Goal: Use online tool/utility

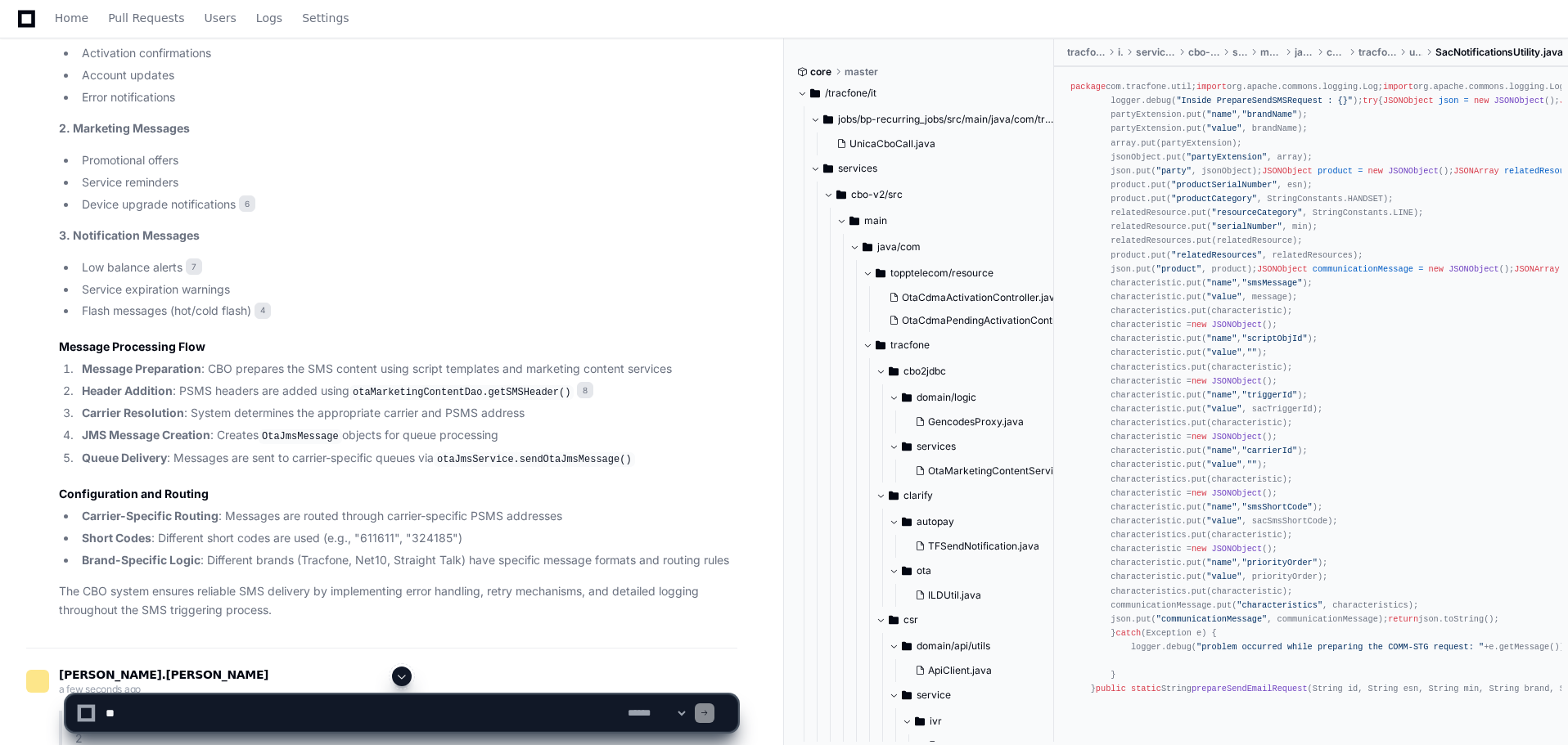
scroll to position [915, 0]
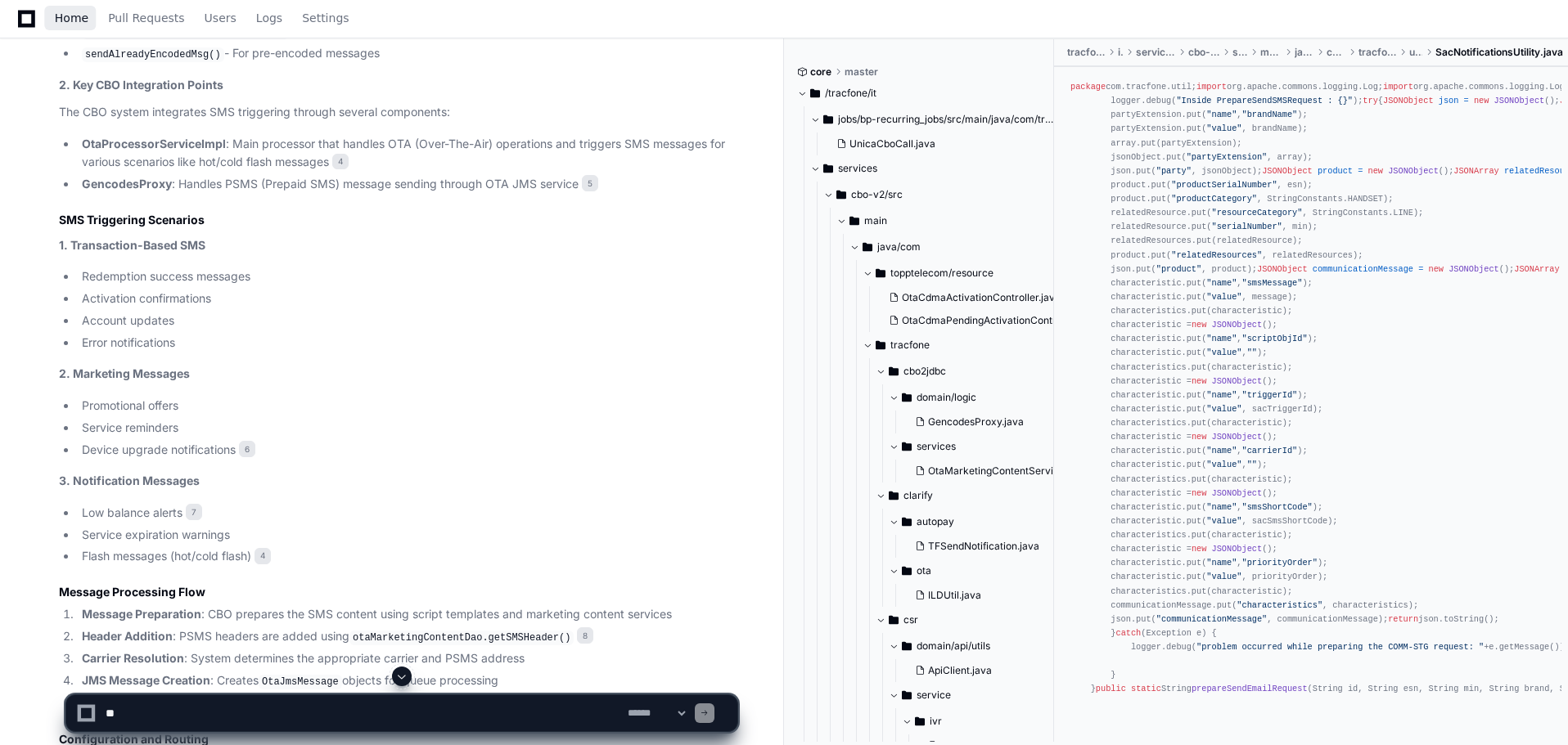
click at [70, 14] on span "Home" at bounding box center [71, 18] width 34 height 10
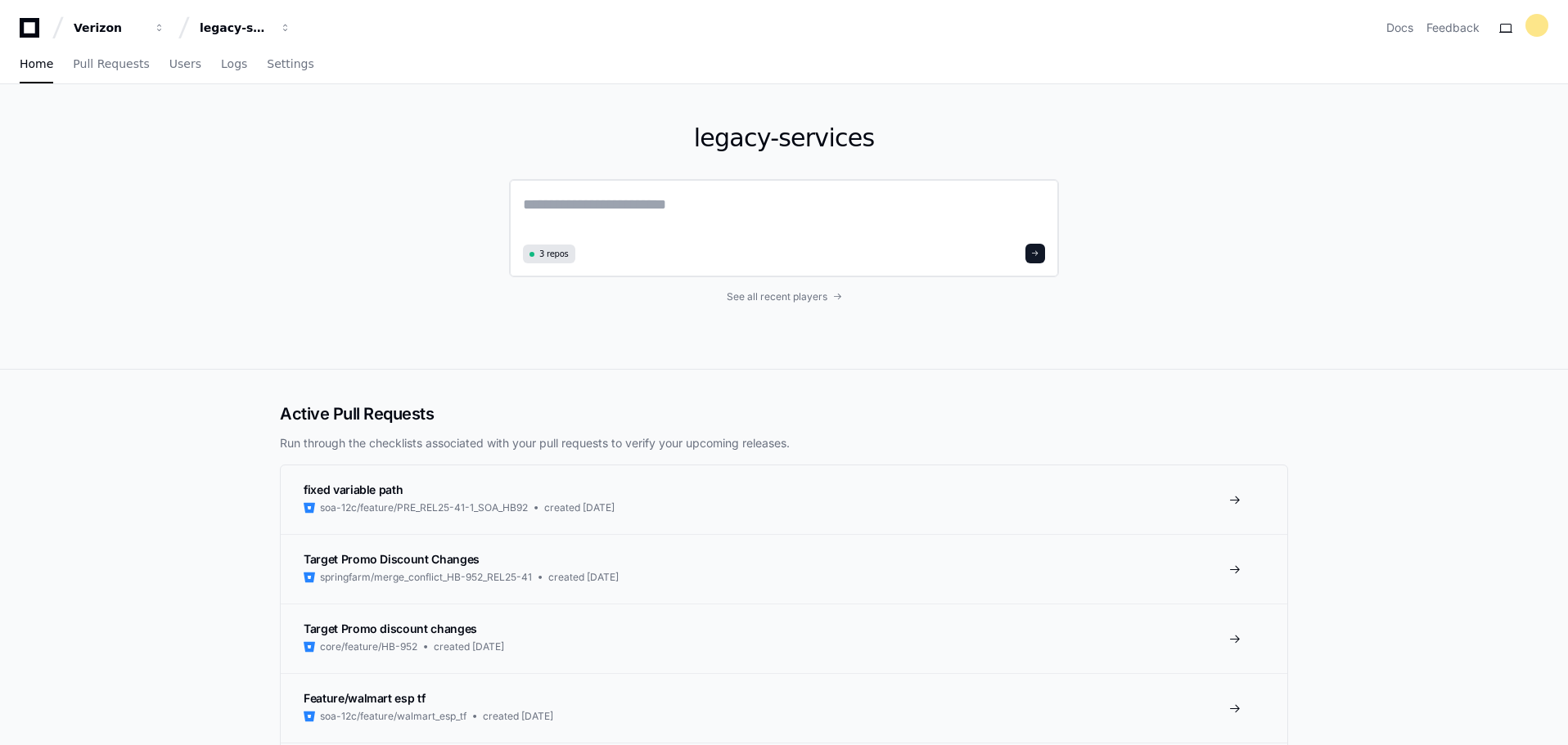
click at [655, 210] on textarea at bounding box center [783, 216] width 522 height 46
click at [288, 30] on span "button" at bounding box center [286, 28] width 11 height 11
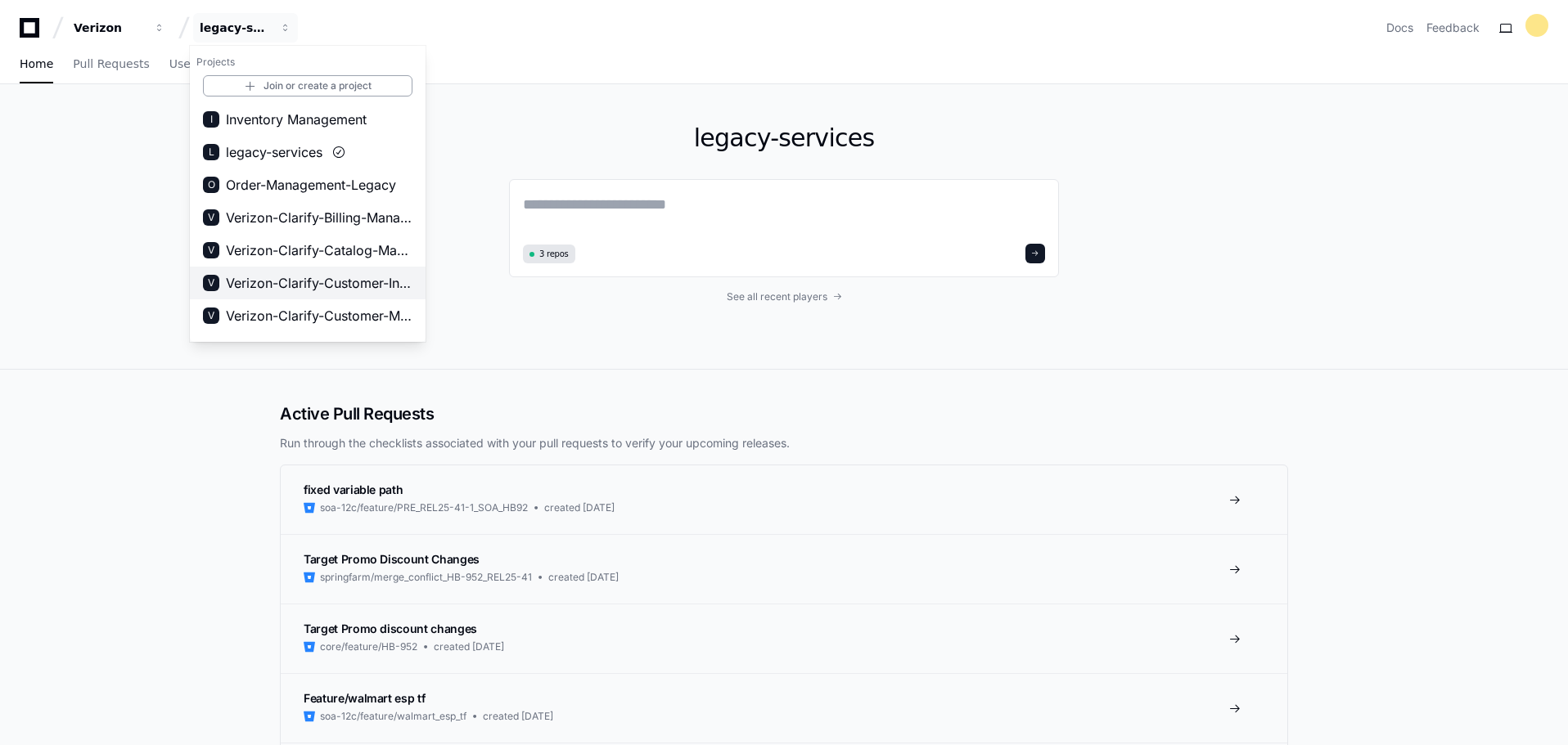
scroll to position [164, 0]
click at [363, 247] on span "Verizon-Clarify-Order-Management" at bounding box center [319, 251] width 187 height 20
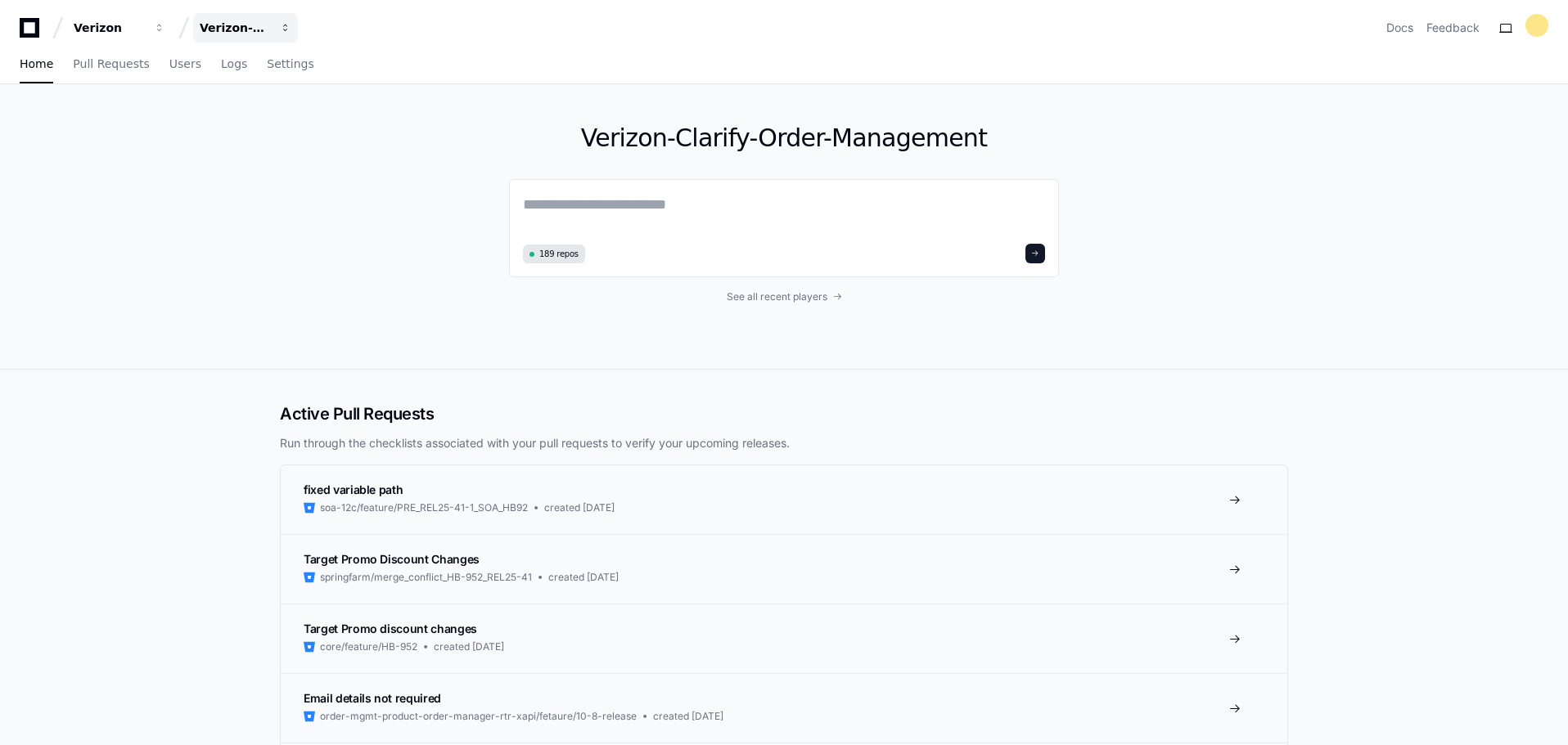
click at [283, 25] on span "button" at bounding box center [286, 28] width 11 height 11
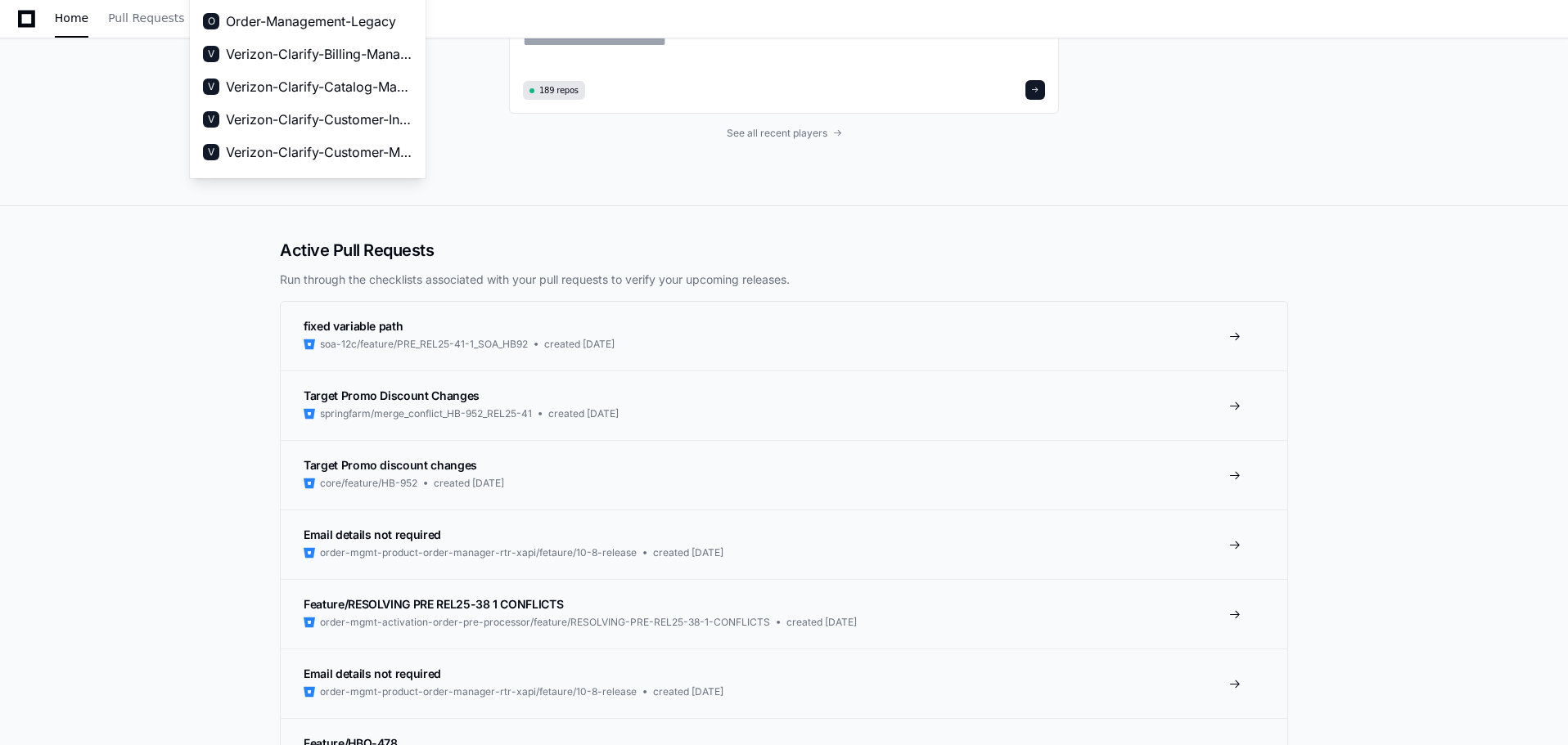
scroll to position [0, 0]
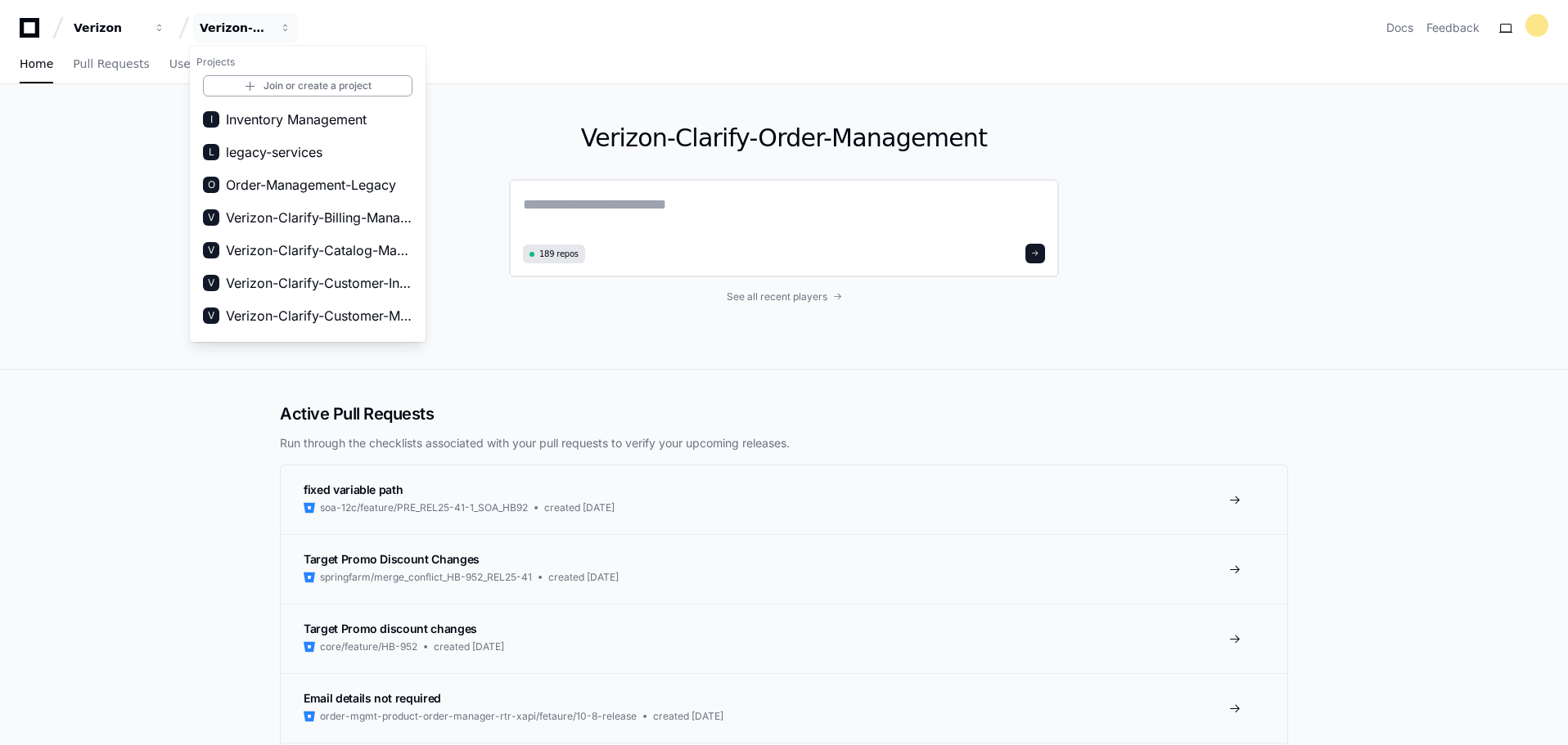
click at [658, 205] on textarea at bounding box center [783, 216] width 522 height 46
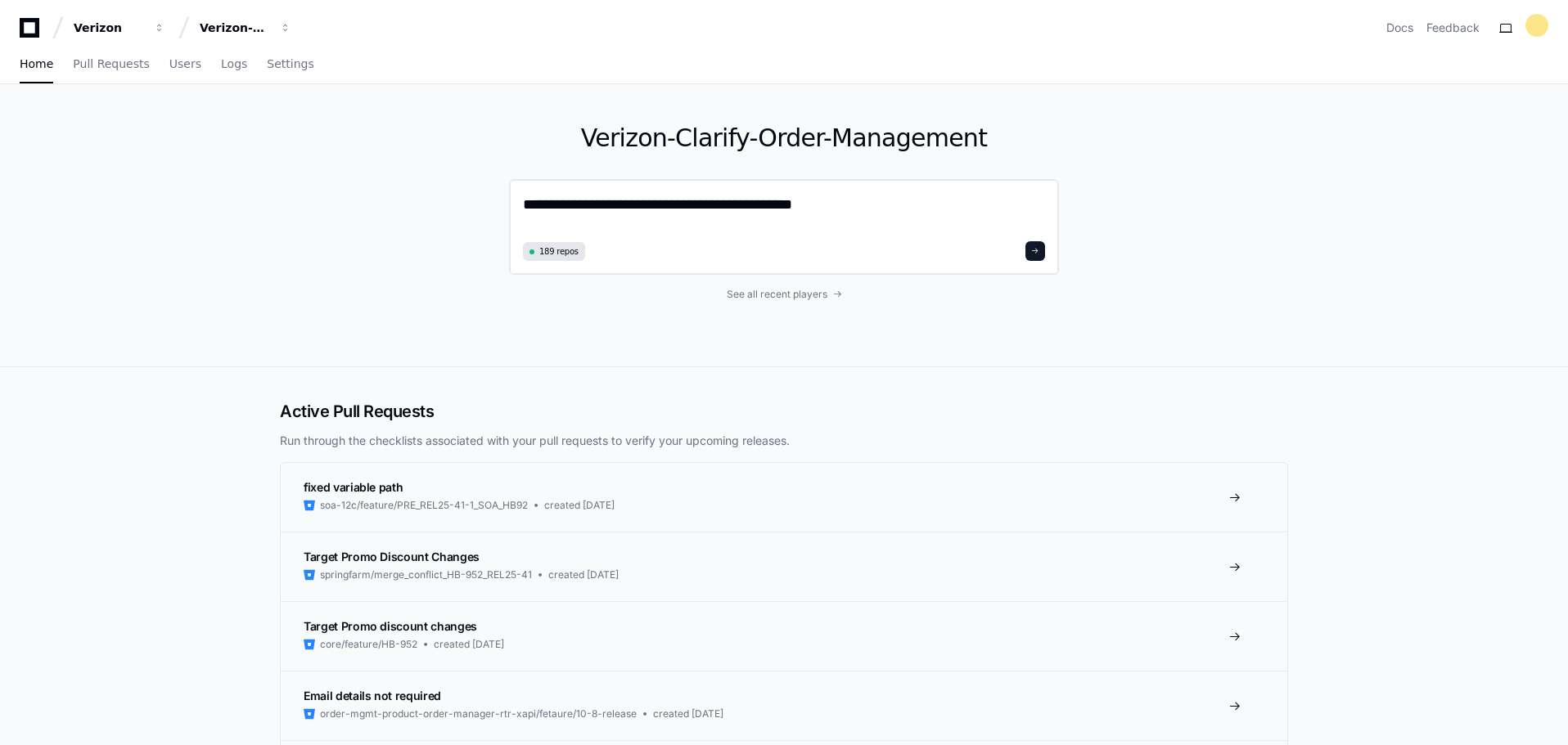
paste textarea "**********"
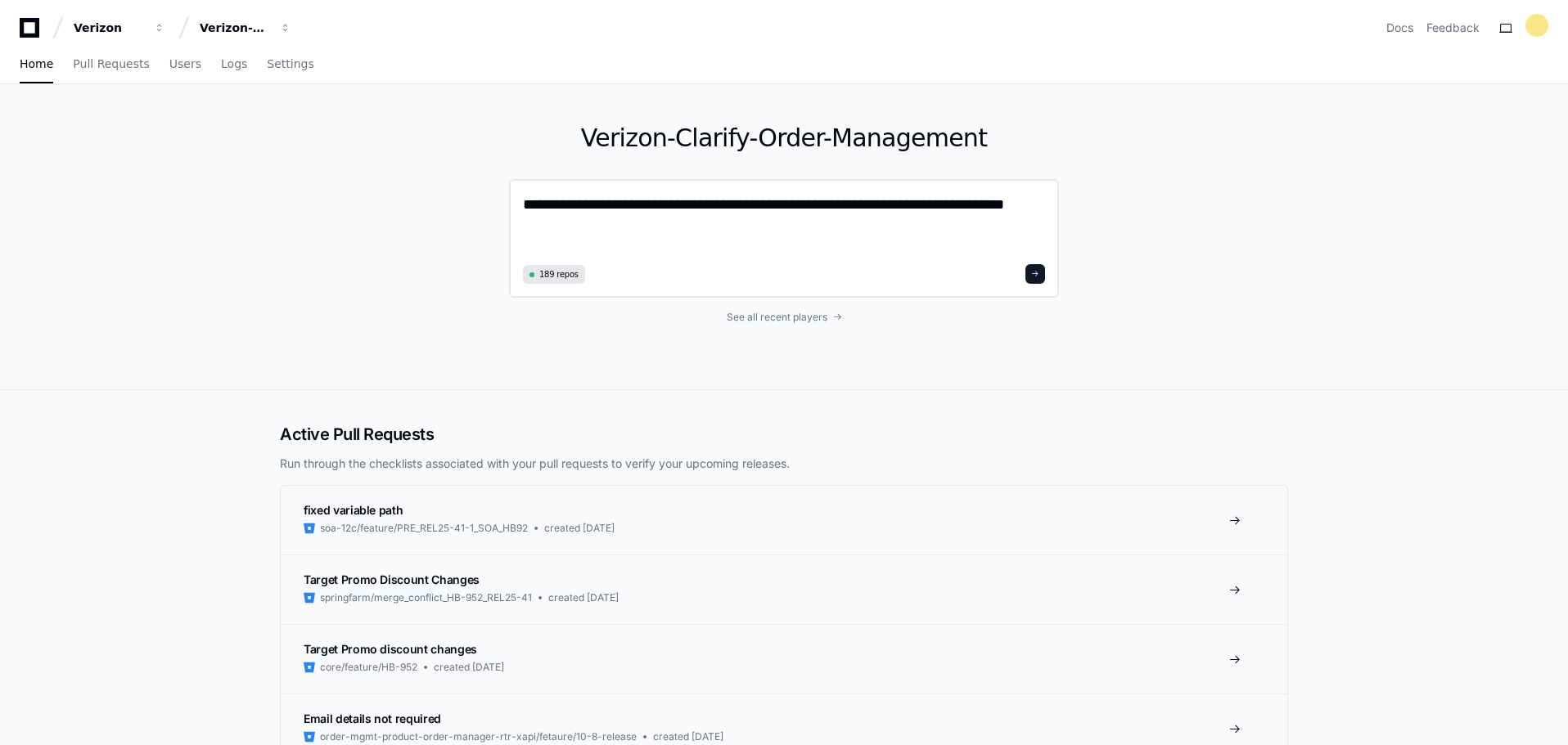
type textarea "**********"
click at [1030, 277] on button at bounding box center [1036, 274] width 20 height 20
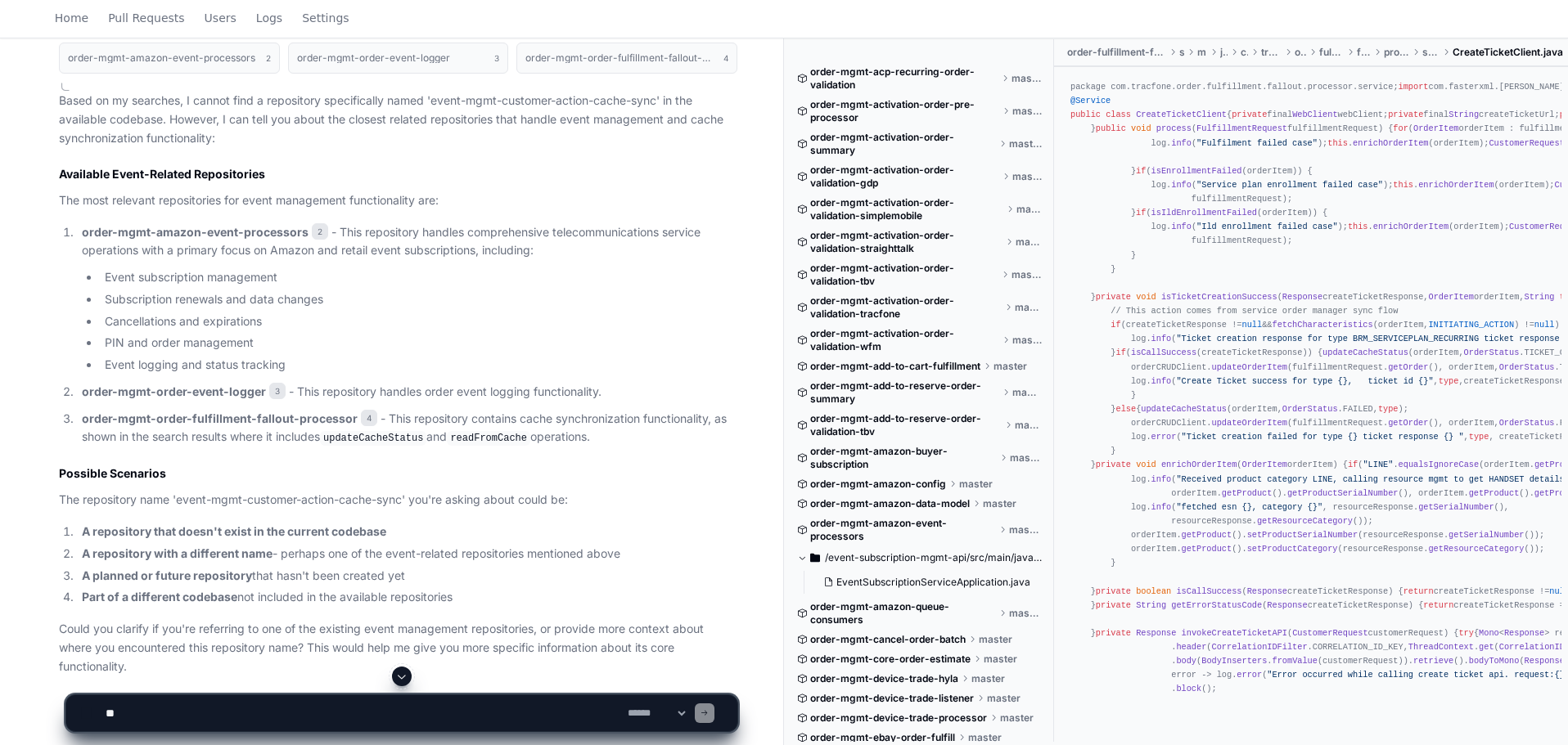
scroll to position [795, 0]
